Goal: Task Accomplishment & Management: Use online tool/utility

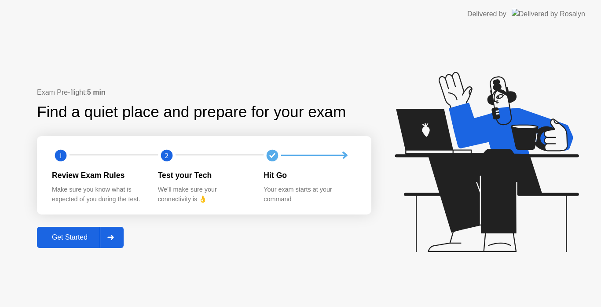
click at [112, 239] on icon at bounding box center [110, 237] width 7 height 5
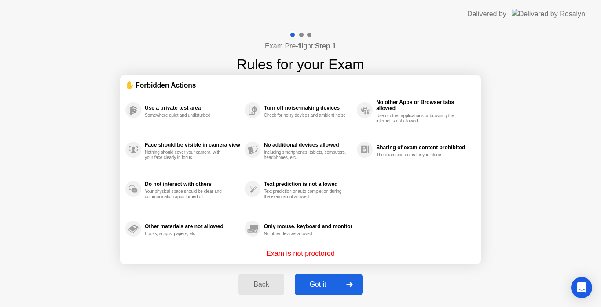
click at [324, 280] on div "Got it" at bounding box center [318, 284] width 41 height 8
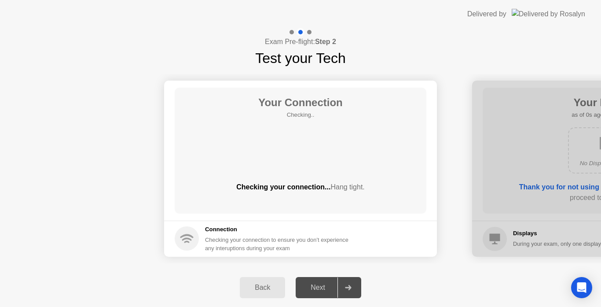
click at [349, 288] on icon at bounding box center [348, 287] width 6 height 5
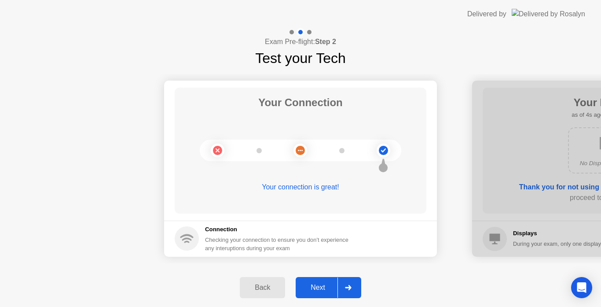
click at [349, 291] on div at bounding box center [348, 287] width 21 height 20
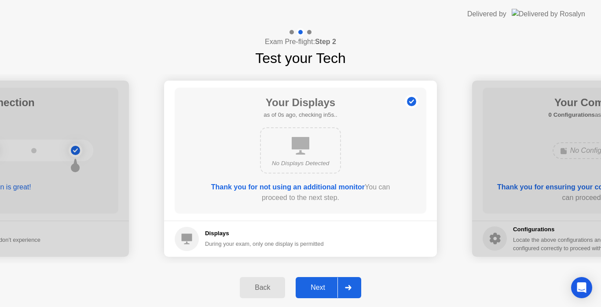
click at [349, 291] on div at bounding box center [348, 287] width 21 height 20
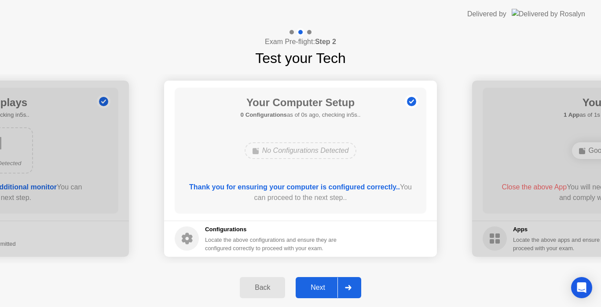
click at [349, 291] on div at bounding box center [348, 287] width 21 height 20
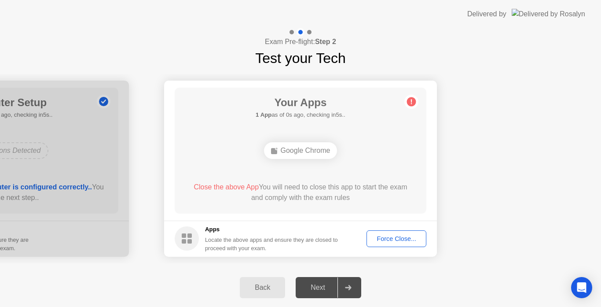
click at [380, 242] on div "Force Close..." at bounding box center [397, 238] width 54 height 7
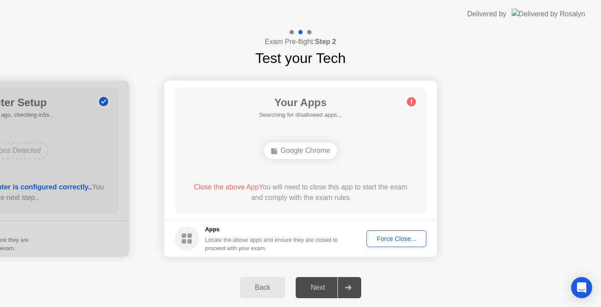
click at [327, 288] on div "Next" at bounding box center [317, 287] width 39 height 8
click at [381, 236] on div "Force Close..." at bounding box center [397, 238] width 54 height 7
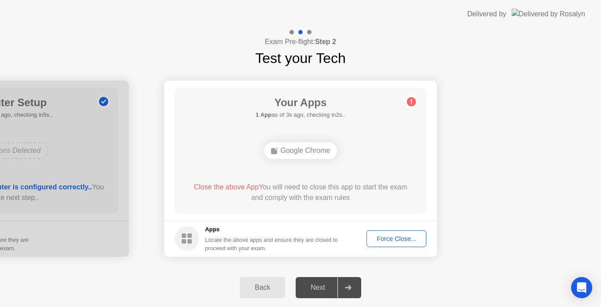
drag, startPoint x: 346, startPoint y: 285, endPoint x: 324, endPoint y: 288, distance: 22.2
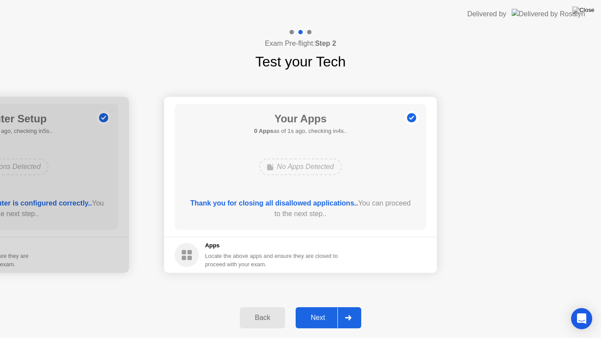
click at [339, 306] on div at bounding box center [348, 318] width 21 height 20
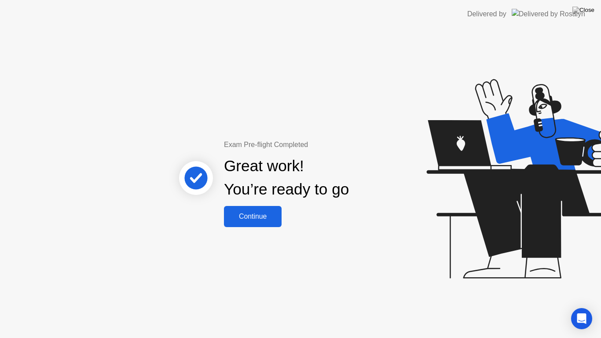
click at [269, 225] on button "Continue" at bounding box center [253, 216] width 58 height 21
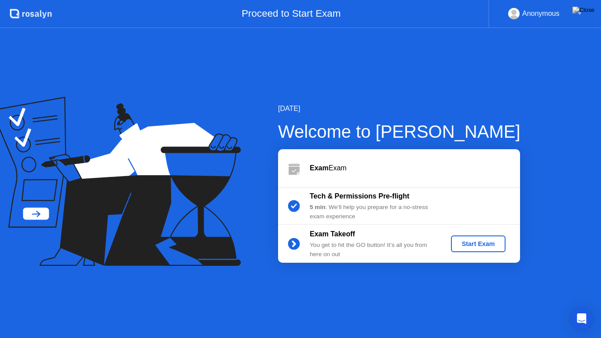
click at [472, 243] on div "Start Exam" at bounding box center [478, 243] width 47 height 7
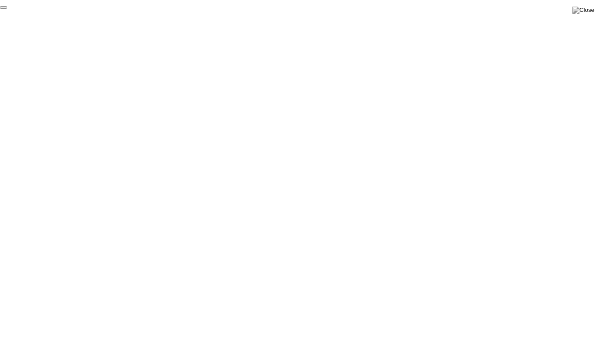
click div "End Proctoring Session"
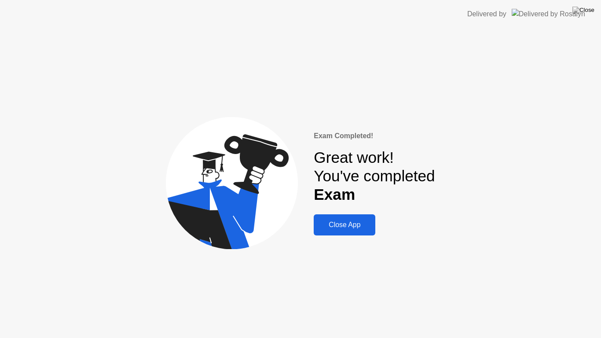
click at [331, 229] on div "Close App" at bounding box center [344, 225] width 56 height 8
